Goal: Check status: Check status

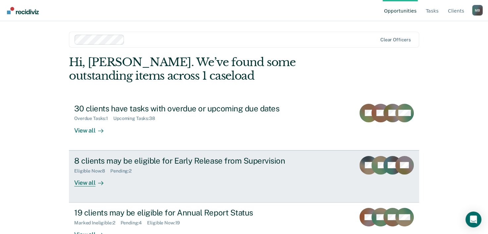
click at [85, 184] on div "View all" at bounding box center [92, 180] width 37 height 13
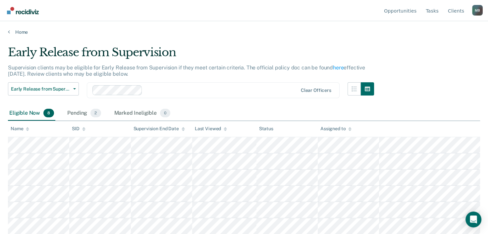
click at [30, 114] on div "Eligible Now 8" at bounding box center [31, 113] width 47 height 15
click at [89, 113] on div "Pending 2" at bounding box center [84, 113] width 36 height 15
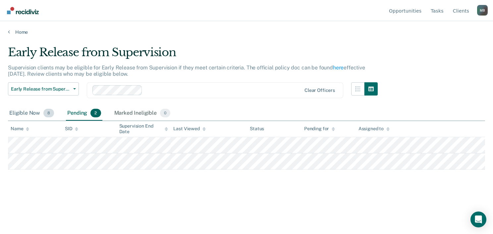
click at [36, 114] on div "Eligible Now 8" at bounding box center [31, 113] width 47 height 15
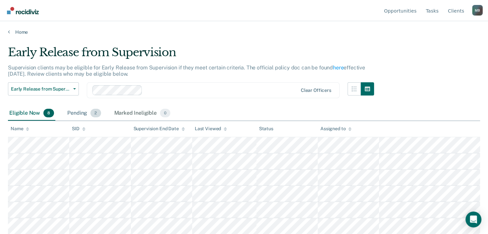
click at [70, 114] on div "Pending 2" at bounding box center [84, 113] width 36 height 15
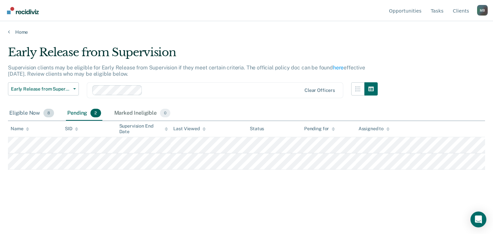
click at [30, 113] on div "Eligible Now 8" at bounding box center [31, 113] width 47 height 15
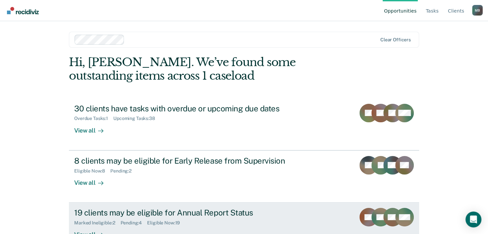
click at [106, 209] on div "19 clients may be eligible for Annual Report Status" at bounding box center [190, 213] width 232 height 10
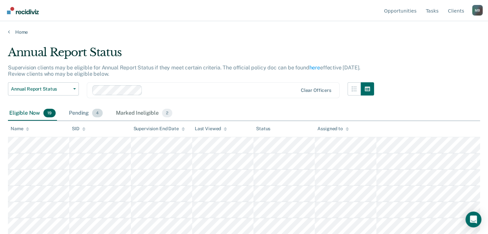
click at [79, 114] on div "Pending 4" at bounding box center [86, 113] width 36 height 15
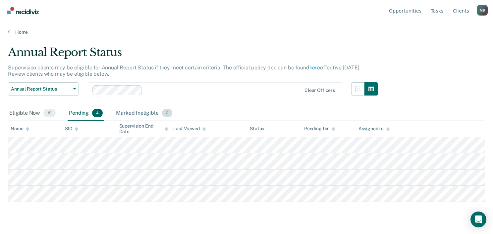
click at [128, 114] on div "Marked Ineligible 2" at bounding box center [144, 113] width 59 height 15
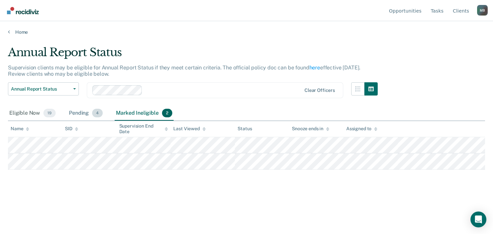
click at [81, 113] on div "Pending 4" at bounding box center [86, 113] width 36 height 15
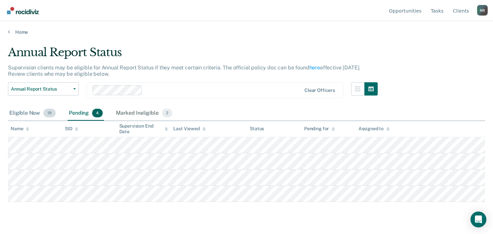
click at [21, 114] on div "Eligible Now 19" at bounding box center [32, 113] width 49 height 15
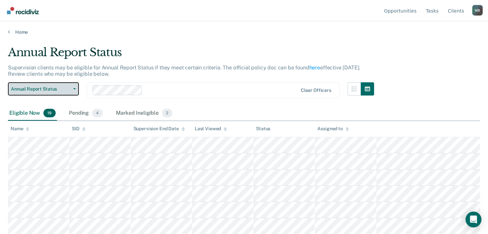
click at [61, 87] on span "Annual Report Status" at bounding box center [41, 89] width 60 height 6
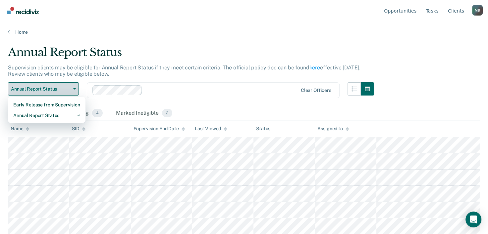
click at [61, 87] on span "Annual Report Status" at bounding box center [41, 89] width 60 height 6
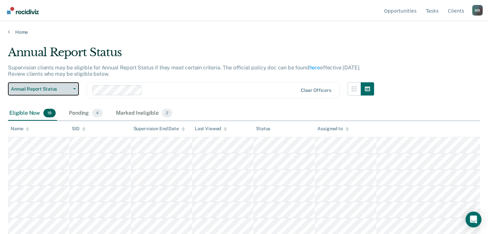
click at [61, 87] on span "Annual Report Status" at bounding box center [41, 89] width 60 height 6
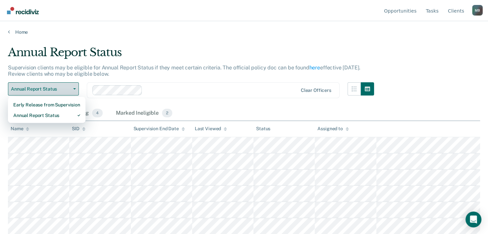
click at [61, 87] on span "Annual Report Status" at bounding box center [41, 89] width 60 height 6
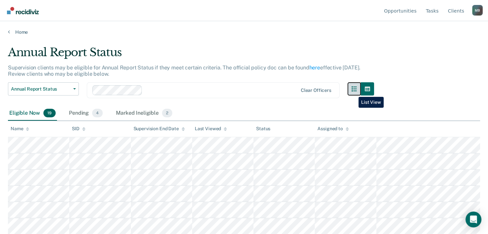
click at [353, 92] on button "button" at bounding box center [353, 88] width 13 height 13
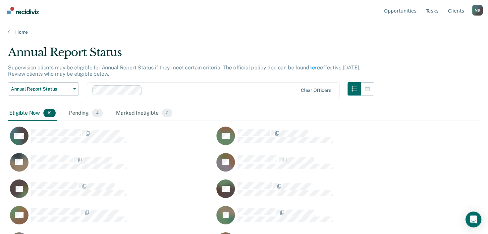
click at [15, 115] on div "Eligible Now 19" at bounding box center [32, 113] width 49 height 15
click at [78, 117] on div "Pending 4" at bounding box center [86, 113] width 36 height 15
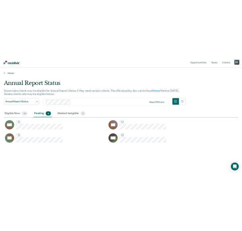
scroll to position [134, 472]
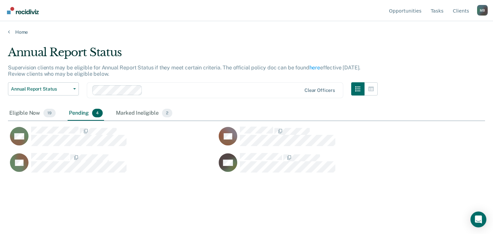
click at [14, 35] on main "Annual Report Status Supervision clients may be eligible for Annual Report Stat…" at bounding box center [246, 133] width 493 height 197
click at [9, 31] on icon at bounding box center [9, 31] width 2 height 5
